Goal: Task Accomplishment & Management: Use online tool/utility

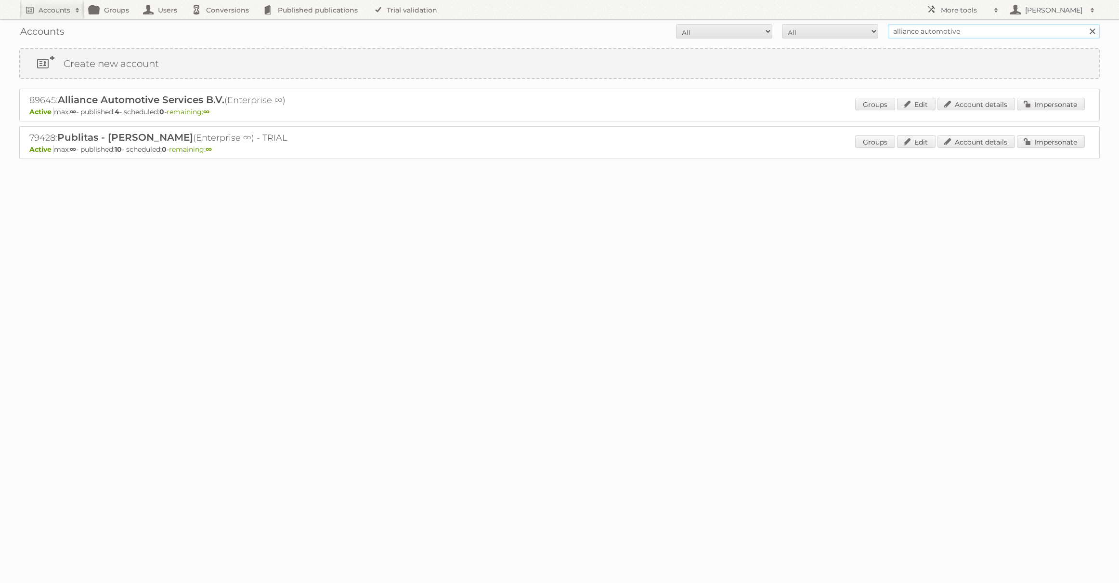
click at [909, 34] on input "alliance automotive" at bounding box center [994, 31] width 212 height 14
type input "Action Service & Distributie B.V."
click at [1085, 24] on input "Search" at bounding box center [1092, 31] width 14 height 14
click at [1025, 102] on link "Impersonate" at bounding box center [1051, 104] width 68 height 13
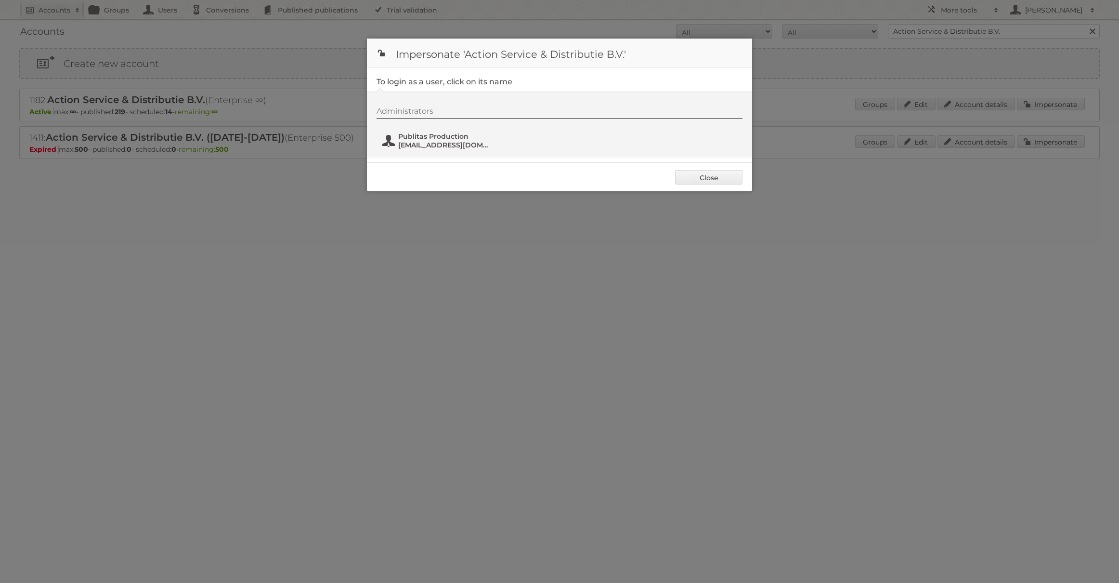
click at [434, 137] on span "Publitas Production" at bounding box center [444, 136] width 93 height 9
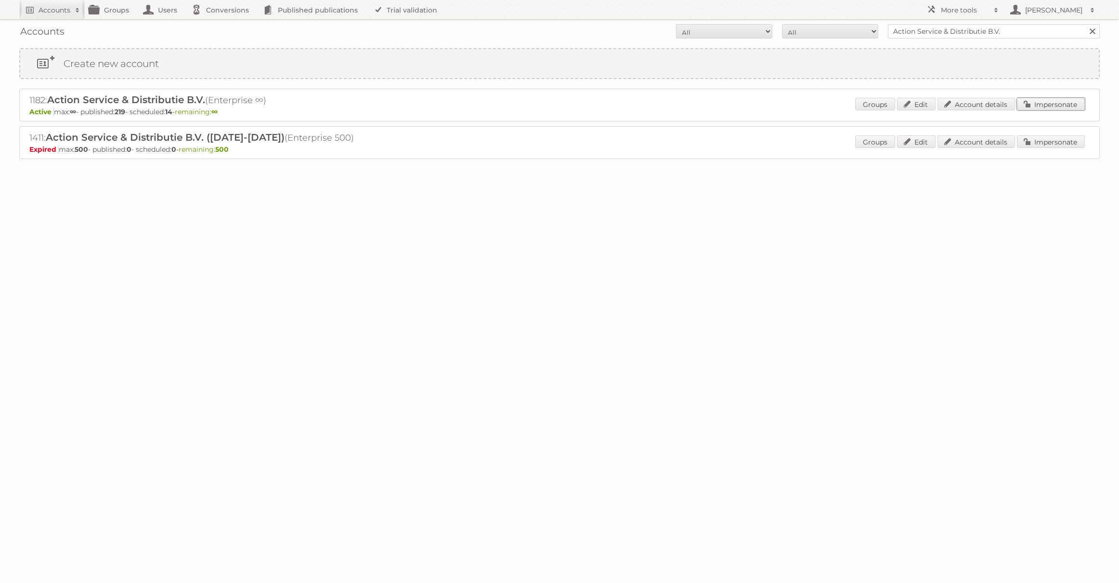
click at [1048, 104] on link "Impersonate" at bounding box center [1051, 104] width 68 height 13
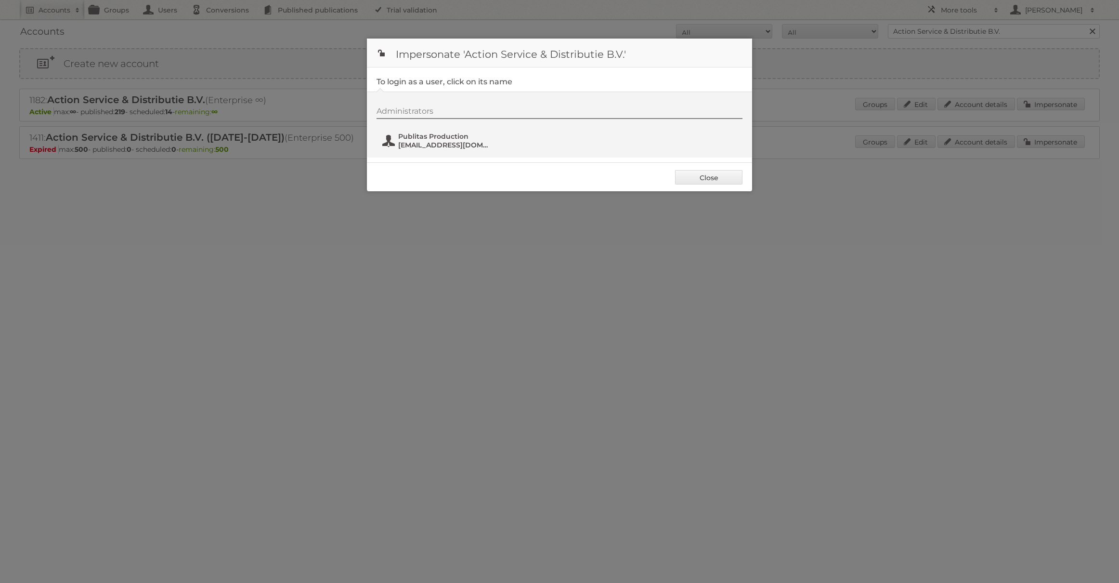
click at [418, 139] on span "Publitas Production" at bounding box center [444, 136] width 93 height 9
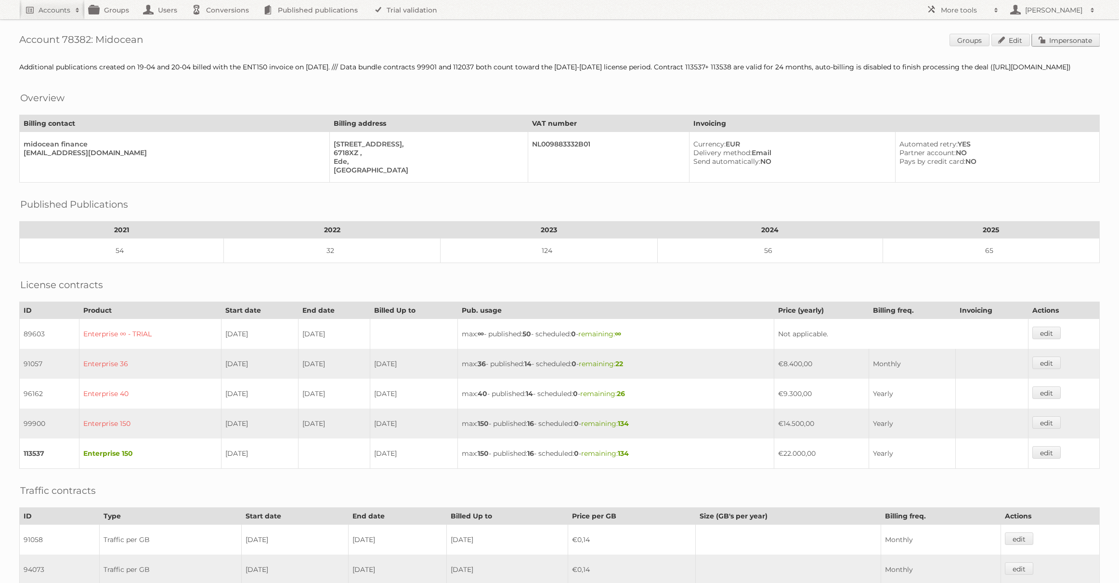
click at [656, 34] on link "Impersonate" at bounding box center [1066, 40] width 68 height 13
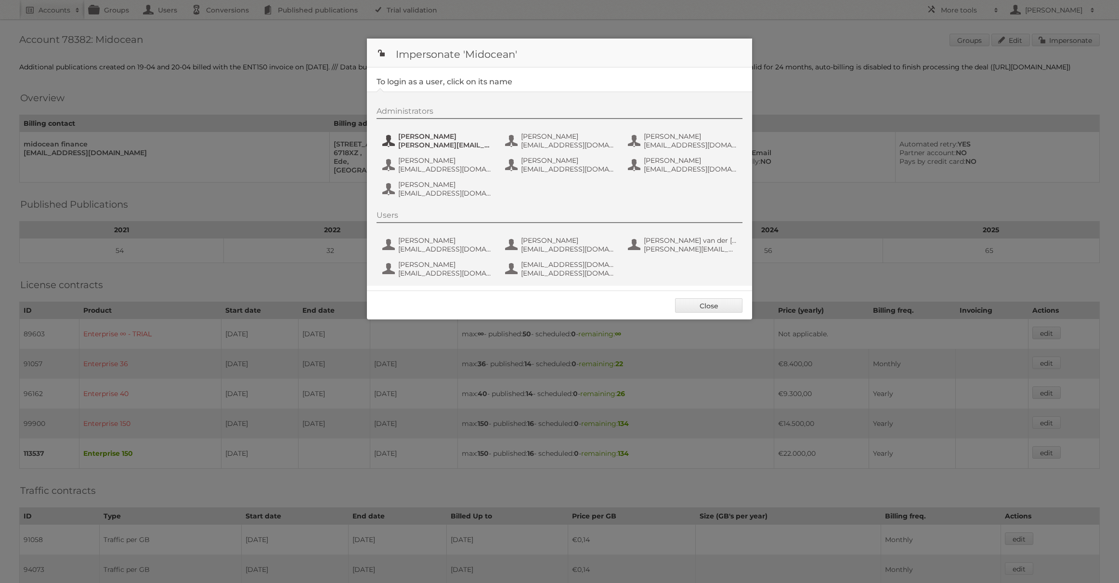
click at [423, 141] on span "alfonso@adesignstudio.eu" at bounding box center [444, 145] width 93 height 9
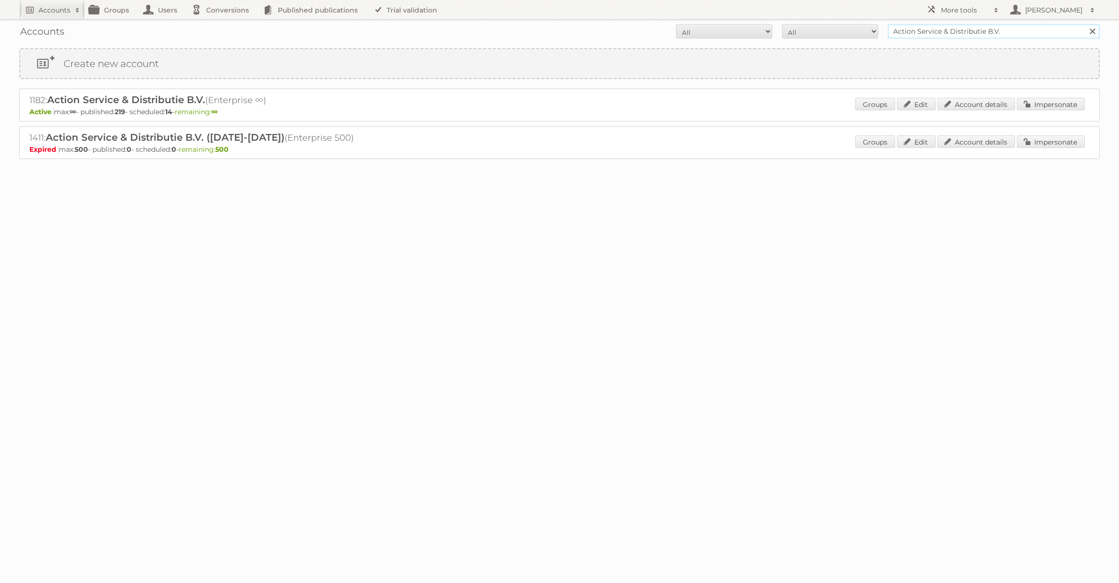
click at [979, 32] on input "Action Service & Distributie B.V." at bounding box center [994, 31] width 212 height 14
type input "@rewe"
click at [1085, 24] on input "Search" at bounding box center [1092, 31] width 14 height 14
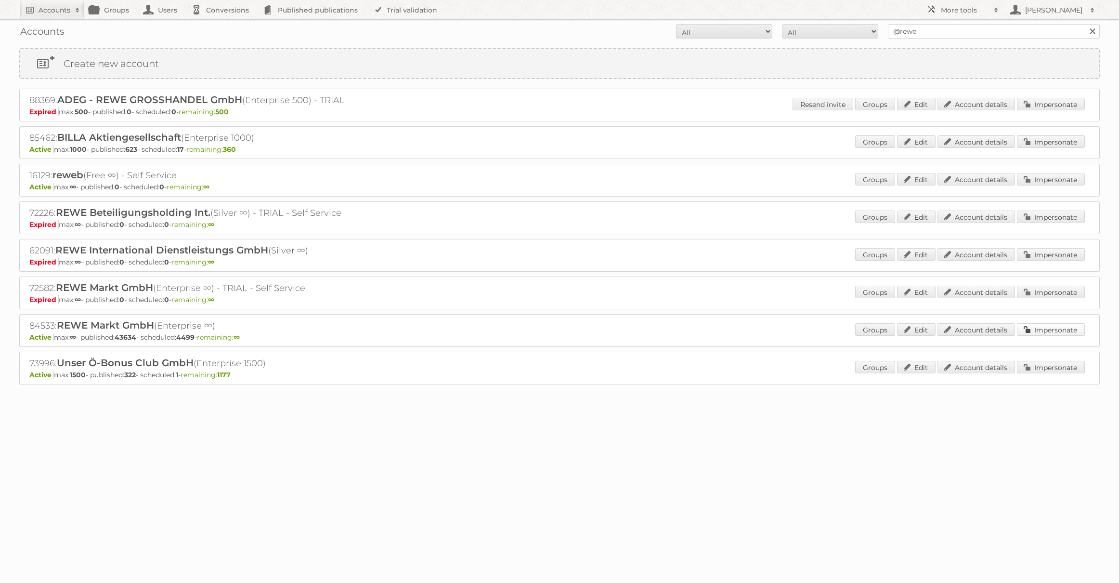
click at [1028, 329] on link "Impersonate" at bounding box center [1051, 329] width 68 height 13
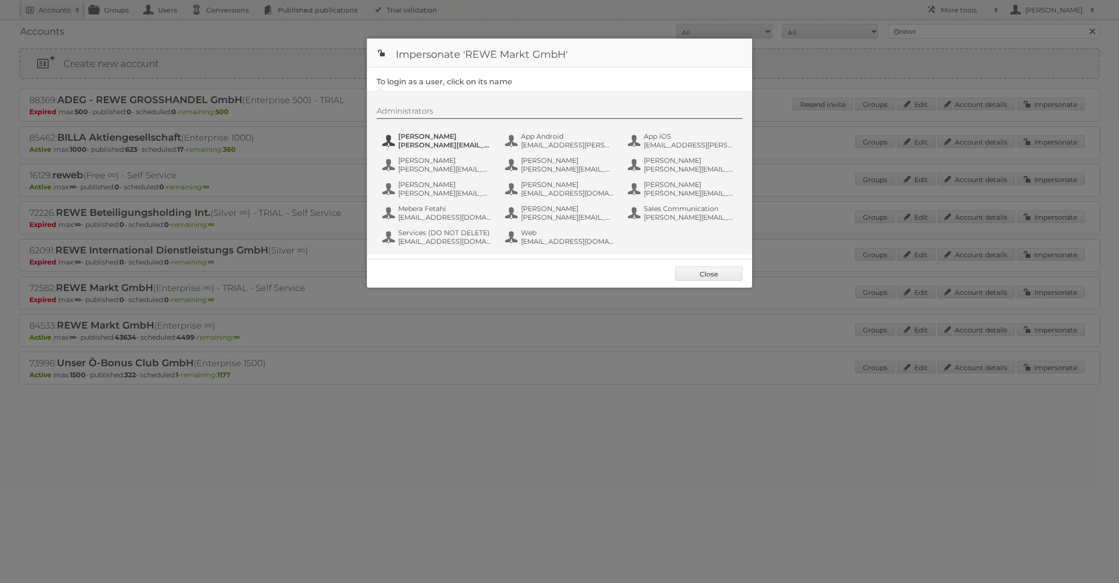
click at [412, 144] on span "alexandra.ramroth-bell@rewe-group.com" at bounding box center [444, 145] width 93 height 9
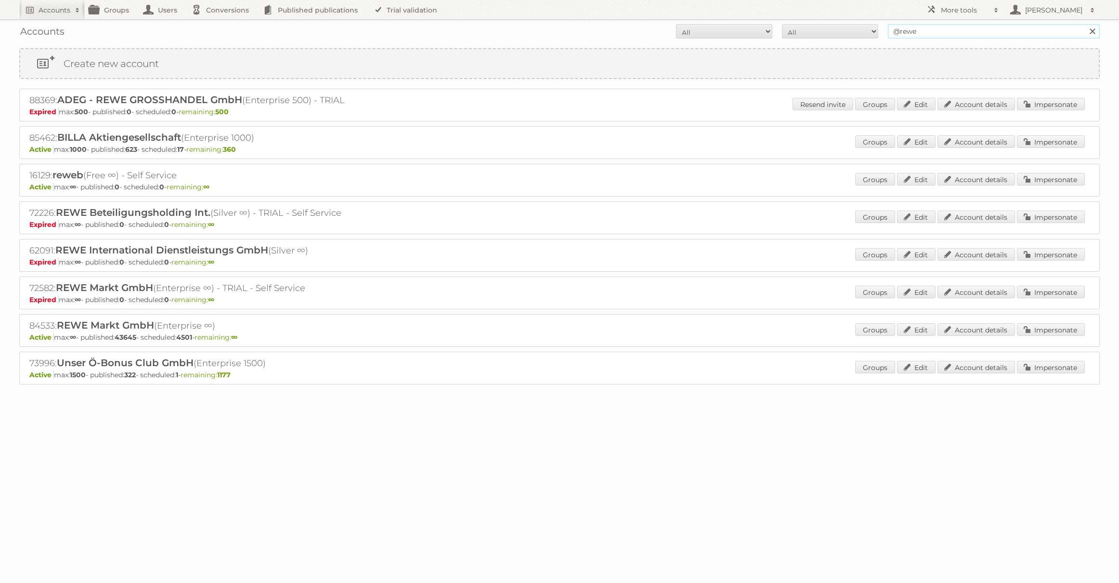
click at [923, 35] on input "@rewe" at bounding box center [994, 31] width 212 height 14
click at [927, 32] on input "@rewe" at bounding box center [994, 31] width 212 height 14
type input "Action Service & Distributie B.V."
click at [1085, 24] on input "Search" at bounding box center [1092, 31] width 14 height 14
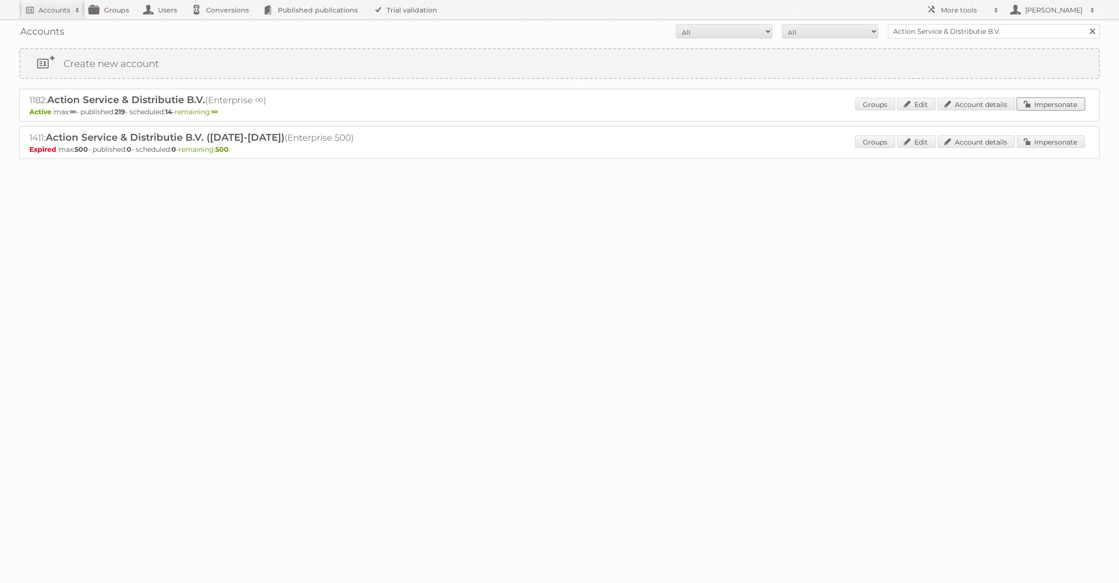
click at [1032, 106] on link "Impersonate" at bounding box center [1051, 104] width 68 height 13
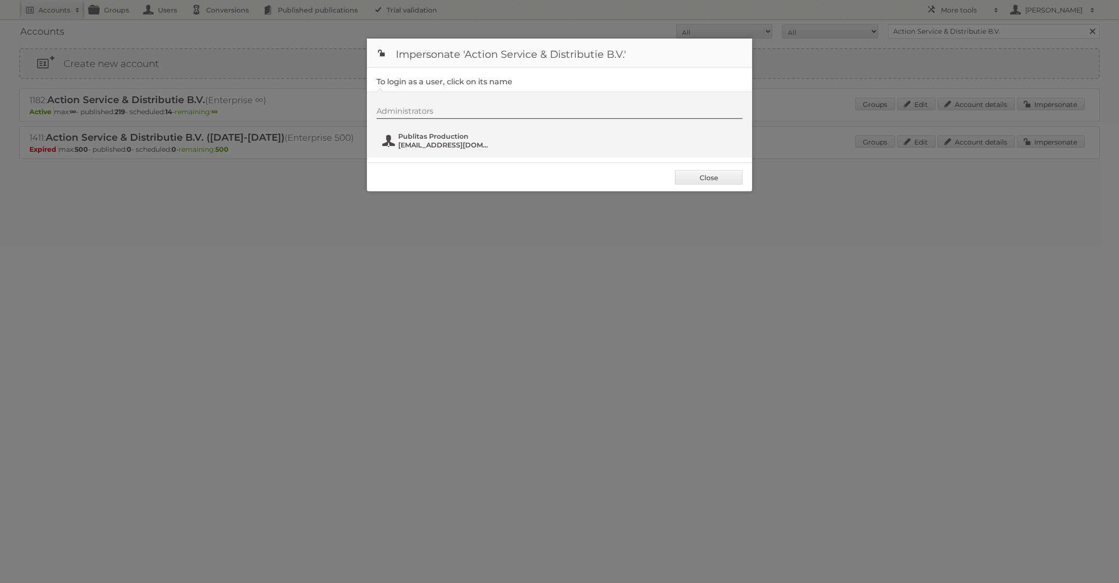
click at [448, 138] on span "Publitas Production" at bounding box center [444, 136] width 93 height 9
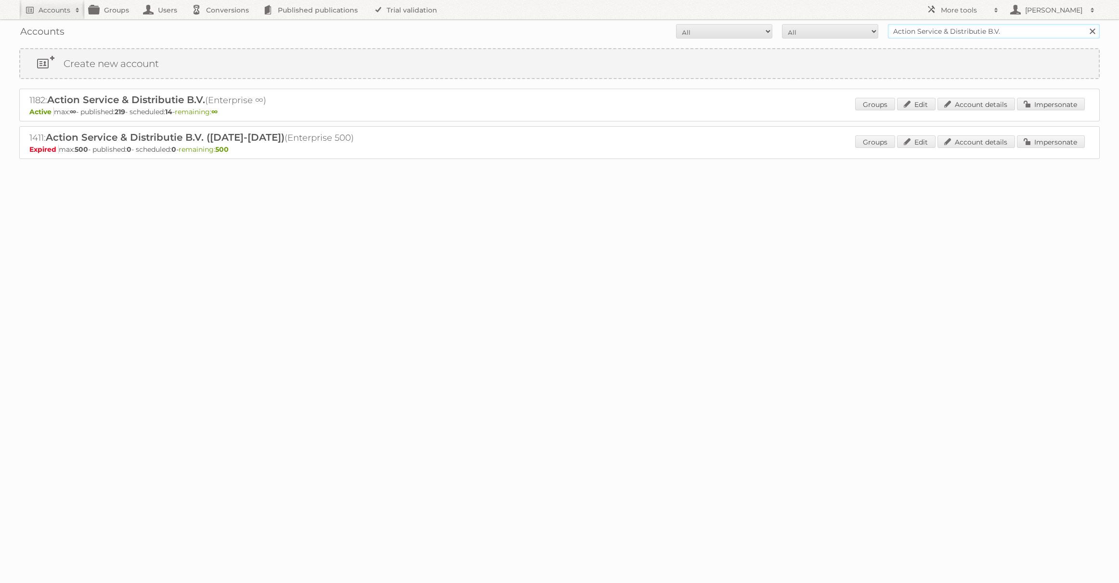
click at [960, 36] on input "Action Service & Distributie B.V." at bounding box center [994, 31] width 212 height 14
type input "@rewe"
click at [1085, 24] on input "Search" at bounding box center [1092, 31] width 14 height 14
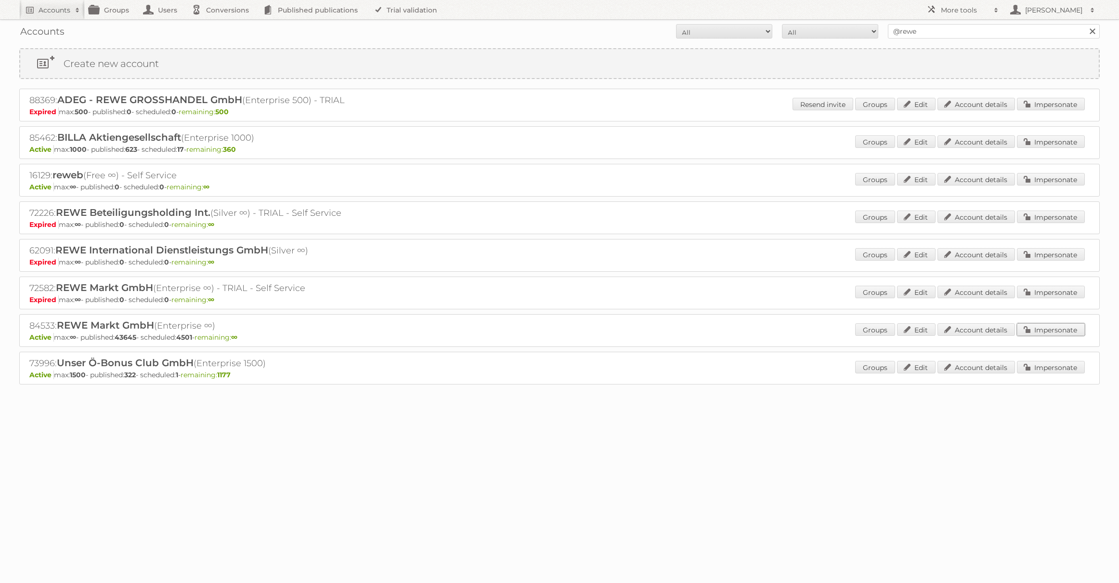
click at [1030, 330] on link "Impersonate" at bounding box center [1051, 329] width 68 height 13
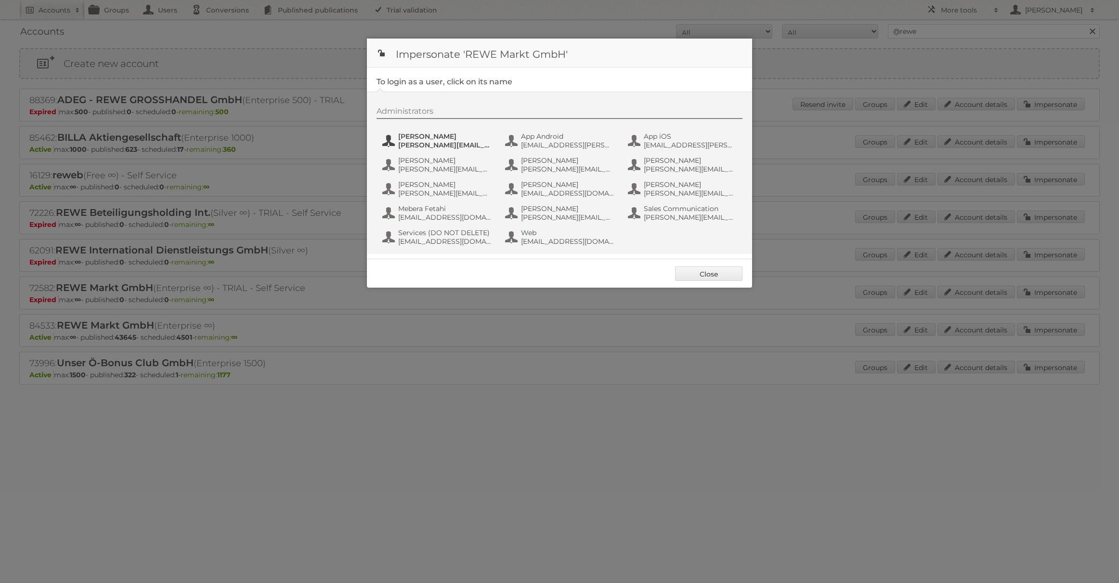
click at [462, 134] on span "Alexandra Ramroth Bell" at bounding box center [444, 136] width 93 height 9
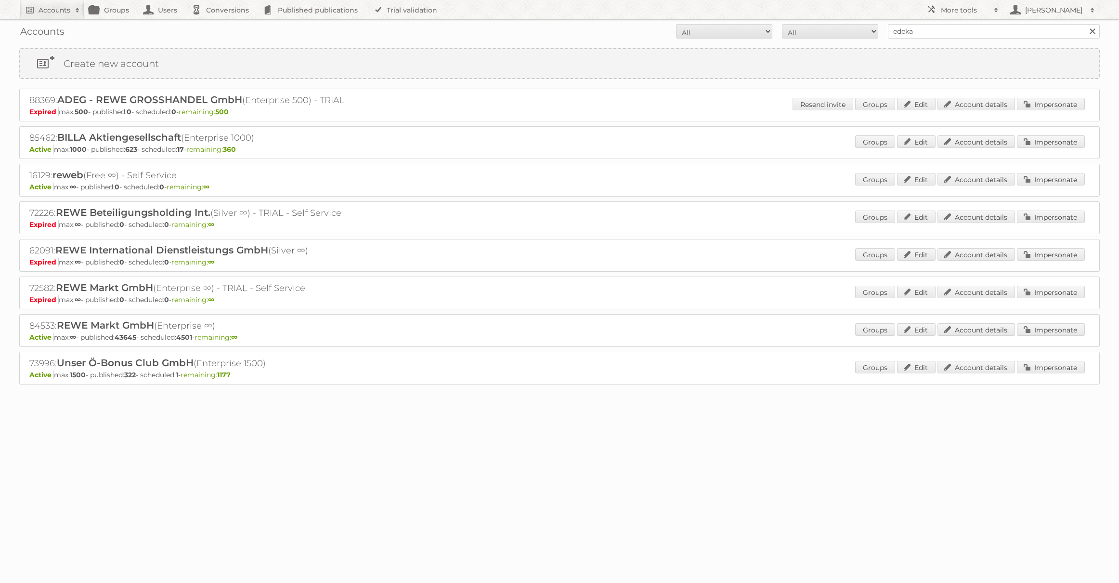
type input "edeka ict"
click at [1085, 24] on input "Search" at bounding box center [1092, 31] width 14 height 14
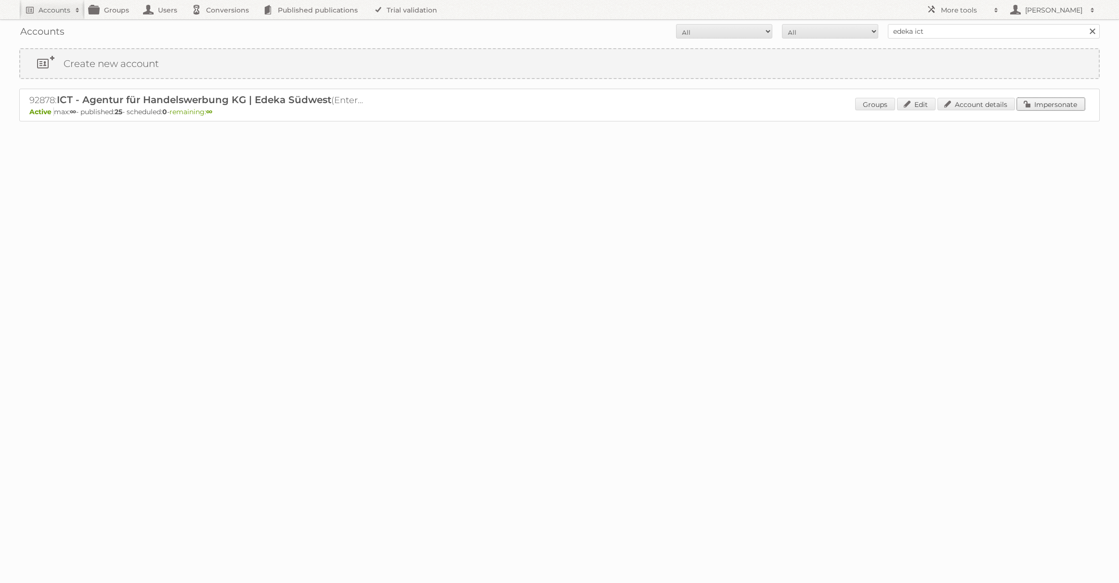
click at [1050, 106] on link "Impersonate" at bounding box center [1051, 104] width 68 height 13
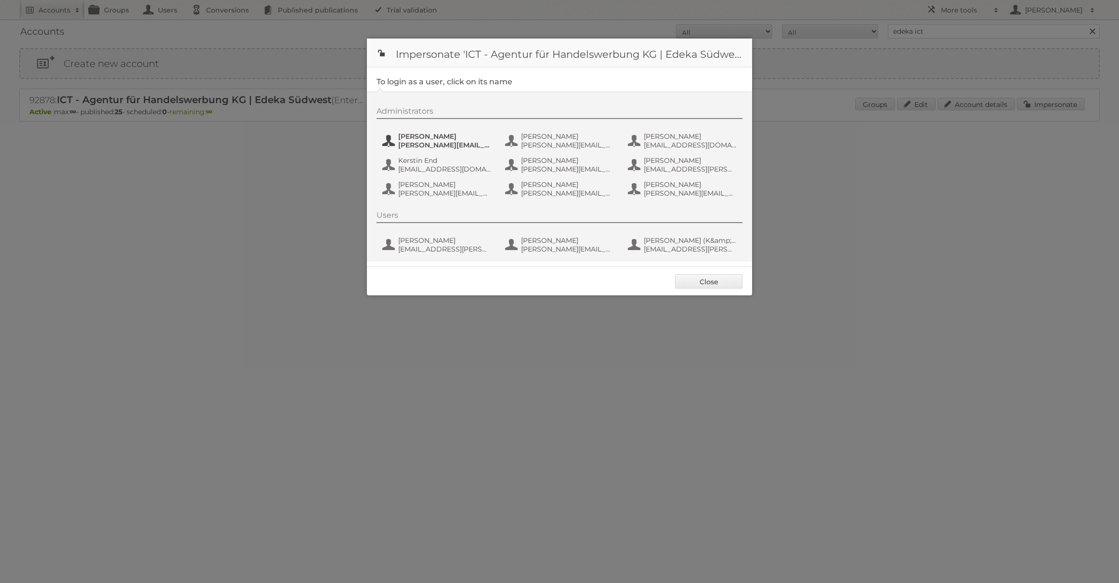
click at [415, 137] on span "[PERSON_NAME]" at bounding box center [444, 136] width 93 height 9
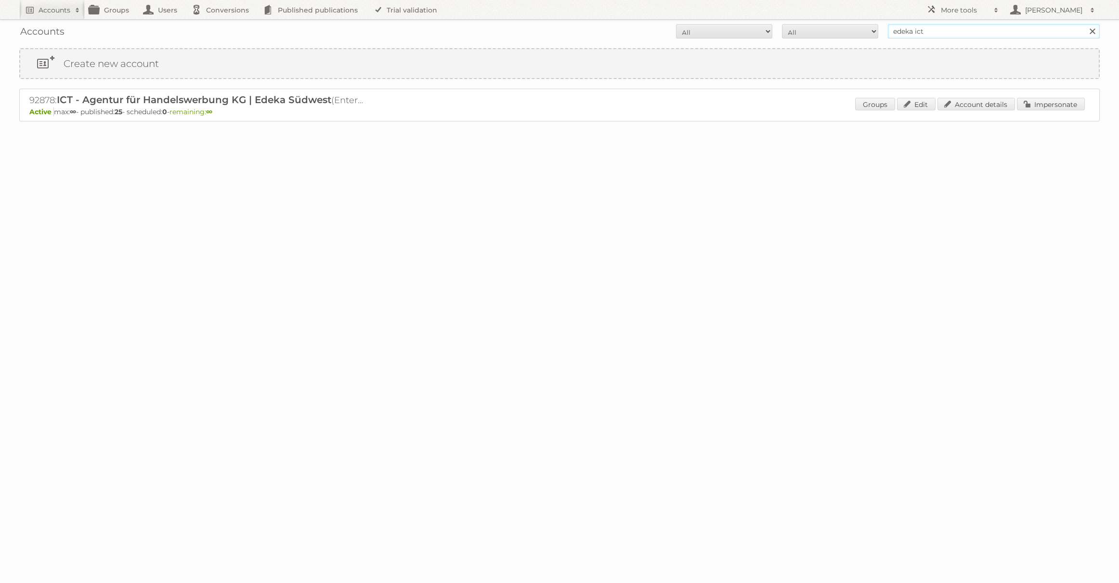
click at [930, 35] on input "edeka ict" at bounding box center [994, 31] width 212 height 14
type input "@rewe"
click at [1085, 24] on input "Search" at bounding box center [1092, 31] width 14 height 14
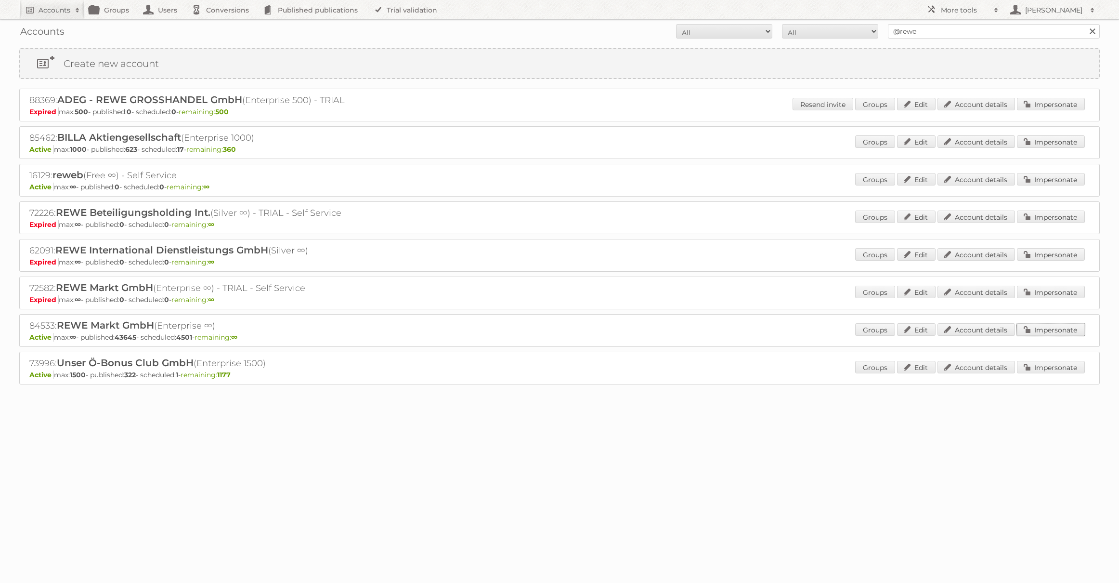
click at [1031, 325] on link "Impersonate" at bounding box center [1051, 329] width 68 height 13
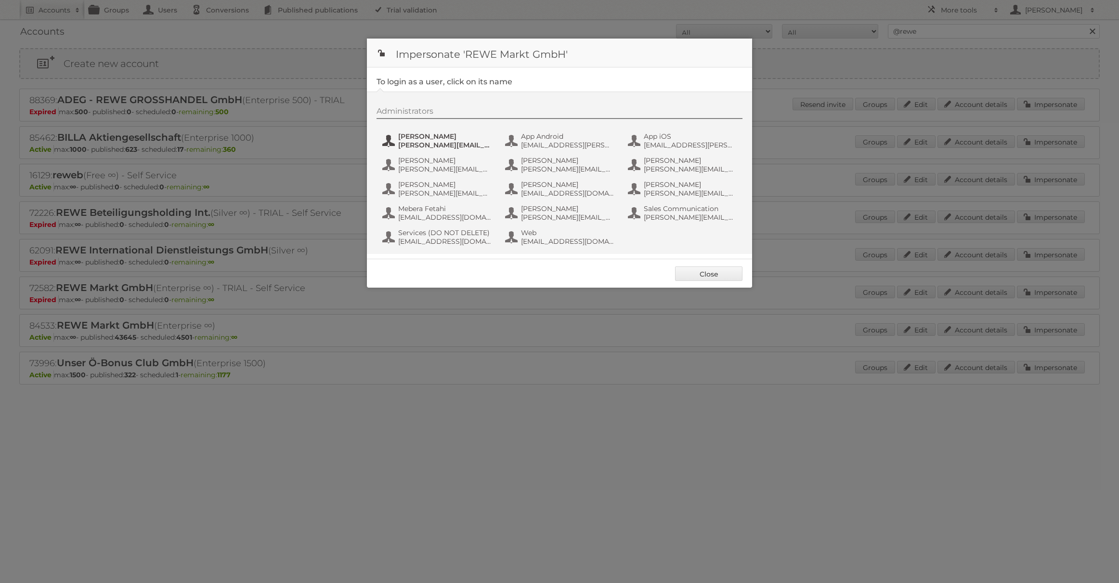
click at [432, 149] on button "[PERSON_NAME] Bell [EMAIL_ADDRESS][PERSON_NAME][DOMAIN_NAME]" at bounding box center [437, 140] width 113 height 19
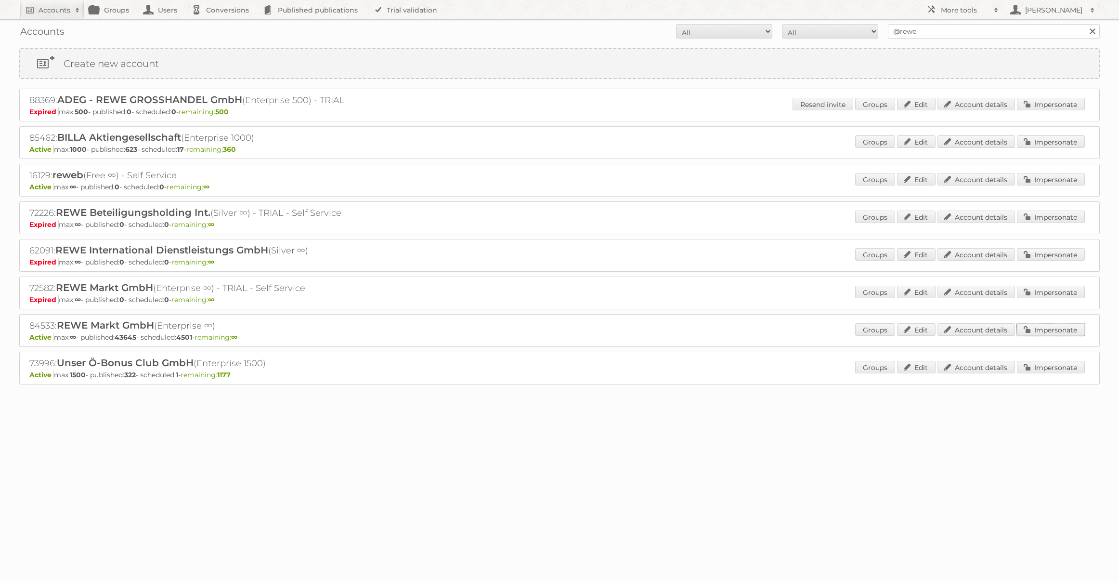
click at [1035, 326] on link "Impersonate" at bounding box center [1051, 329] width 68 height 13
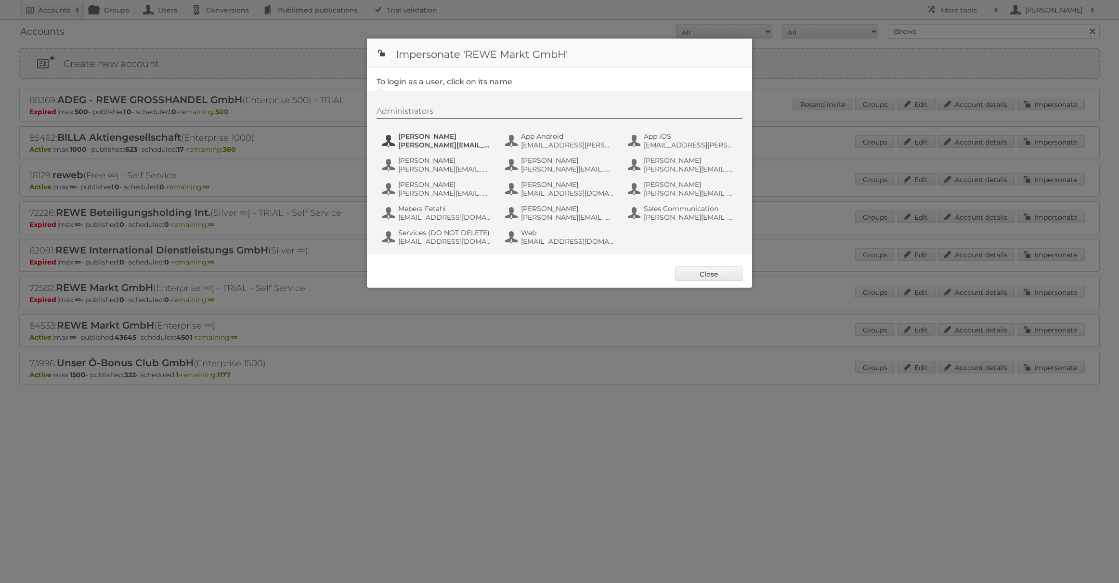
click at [447, 144] on span "[PERSON_NAME][EMAIL_ADDRESS][PERSON_NAME][DOMAIN_NAME]" at bounding box center [444, 145] width 93 height 9
